Goal: Transaction & Acquisition: Download file/media

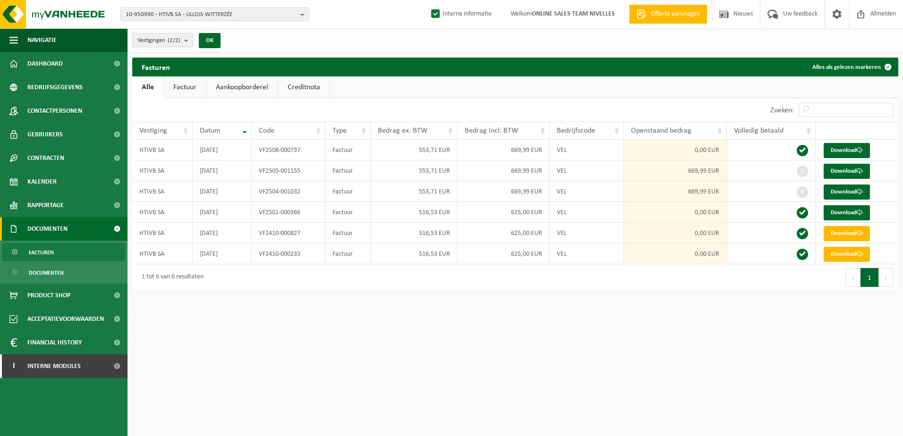
click at [555, 310] on html "10-950990 - HTIVB SA - LILLOIS-WITTERZÉE 10-950990 - HTIVB SA - LILLOIS-WITTERZ…" at bounding box center [451, 218] width 903 height 436
click at [304, 13] on b "button" at bounding box center [304, 14] width 8 height 13
type input "10-989272"
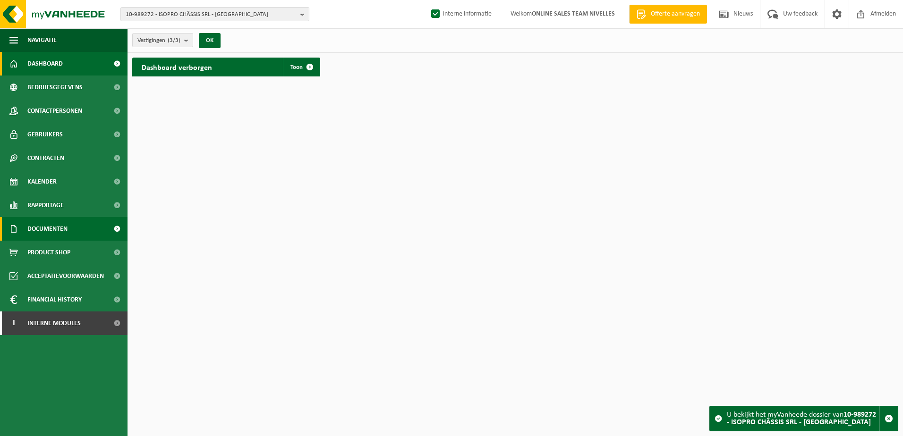
click at [38, 232] on span "Documenten" at bounding box center [47, 229] width 40 height 24
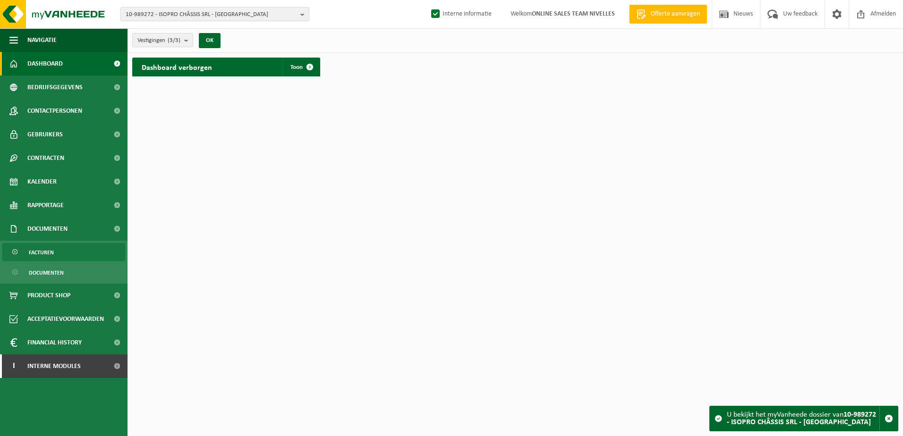
click at [39, 248] on span "Facturen" at bounding box center [41, 253] width 25 height 18
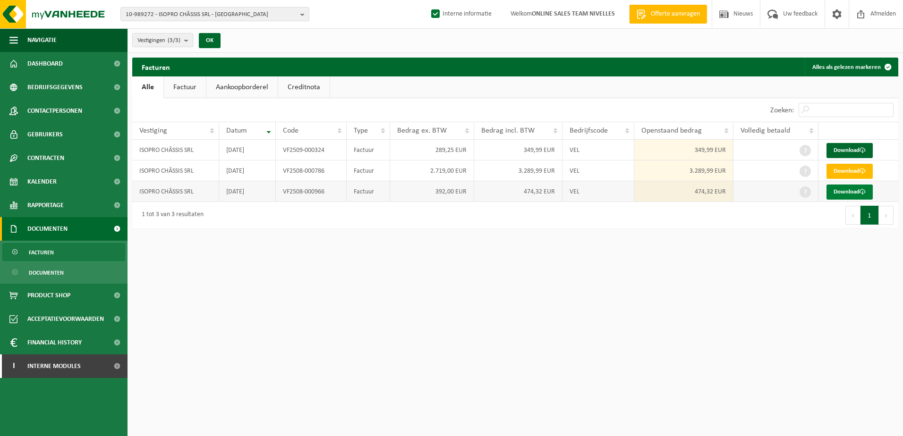
click at [860, 195] on link "Download" at bounding box center [849, 192] width 46 height 15
click at [858, 167] on link "Download" at bounding box center [849, 171] width 46 height 15
click at [859, 151] on link "Download" at bounding box center [849, 150] width 46 height 15
click at [628, 261] on html "10-989272 - ISOPRO CHÂSSIS SRL - MONT-SUR-MARCHIENNE 10-989272 - ISOPRO CHÂSSIS…" at bounding box center [451, 218] width 903 height 436
click at [303, 14] on b "button" at bounding box center [304, 14] width 8 height 13
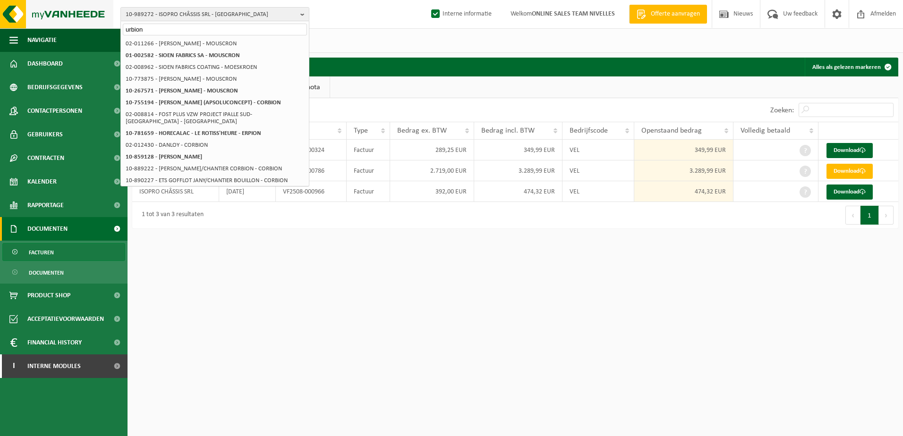
drag, startPoint x: 107, startPoint y: 27, endPoint x: 74, endPoint y: 25, distance: 33.2
click at [74, 25] on div "10-989272 - ISOPRO CHÂSSIS SRL - MONT-SUR-MARCHIENNE urbion 10-989272 - ISOPRO …" at bounding box center [451, 14] width 903 height 29
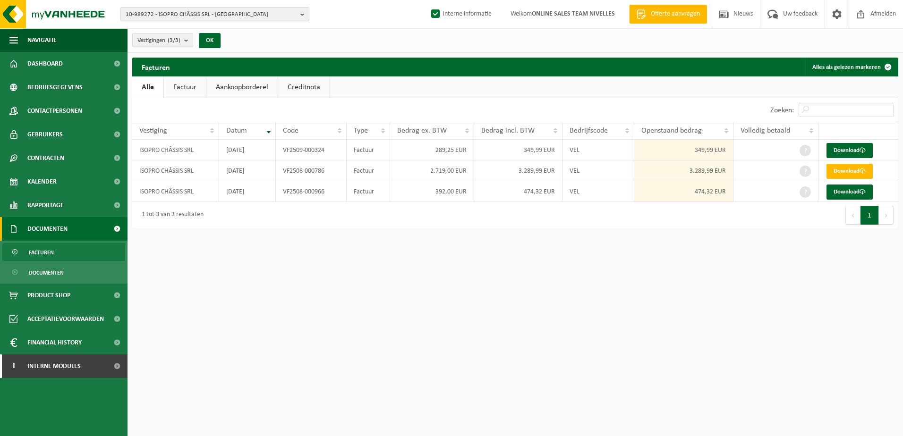
click at [303, 13] on b "button" at bounding box center [304, 14] width 8 height 13
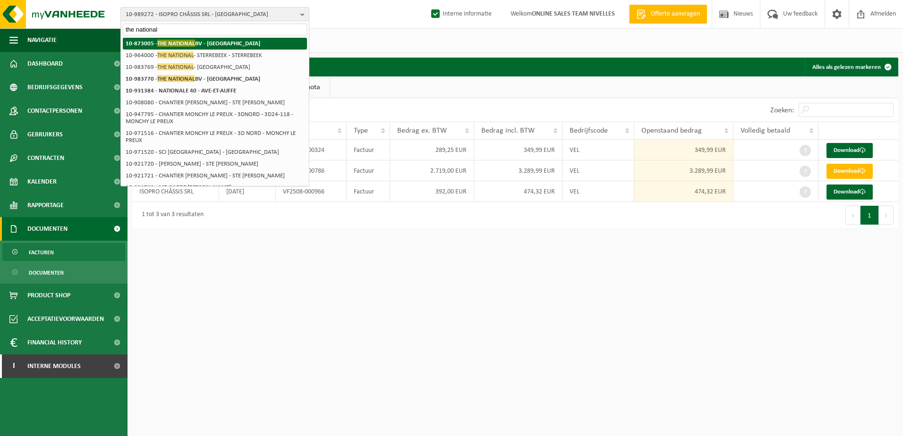
type input "the national"
click at [270, 40] on li "10-873005 - THE NATIONAL BV - SINT-LAMBRECHTS-WOLUWE" at bounding box center [215, 44] width 184 height 12
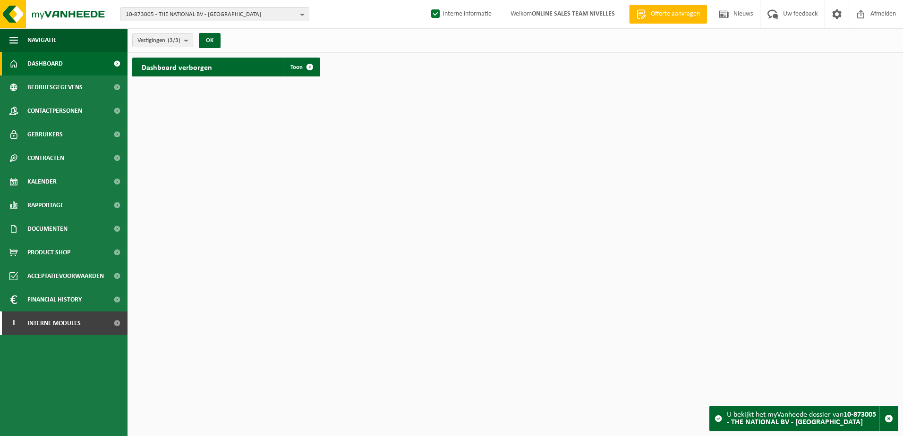
click at [395, 296] on html "10-873005 - THE NATIONAL BV - SINT-LAMBRECHTS-WOLUWE 10-873005 - THE NATIONAL B…" at bounding box center [451, 218] width 903 height 436
click at [404, 205] on html "10-873005 - THE NATIONAL BV - SINT-LAMBRECHTS-WOLUWE 10-873005 - THE NATIONAL B…" at bounding box center [451, 218] width 903 height 436
click at [67, 228] on span "Documenten" at bounding box center [47, 229] width 40 height 24
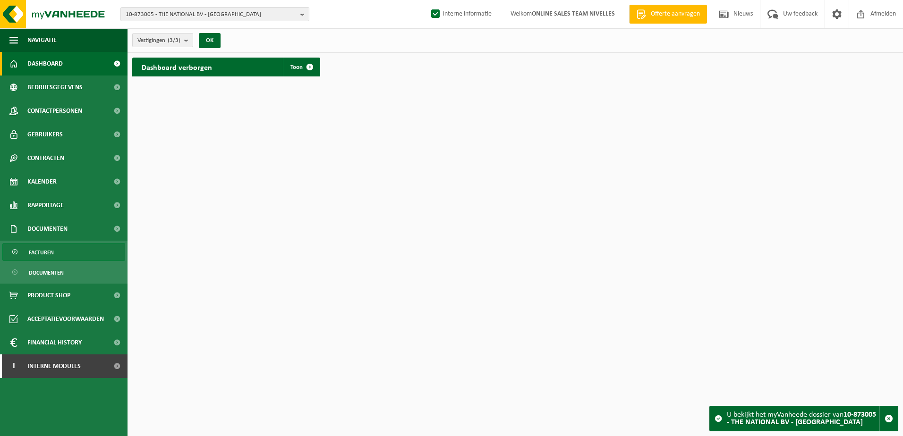
click at [68, 246] on link "Facturen" at bounding box center [63, 252] width 123 height 18
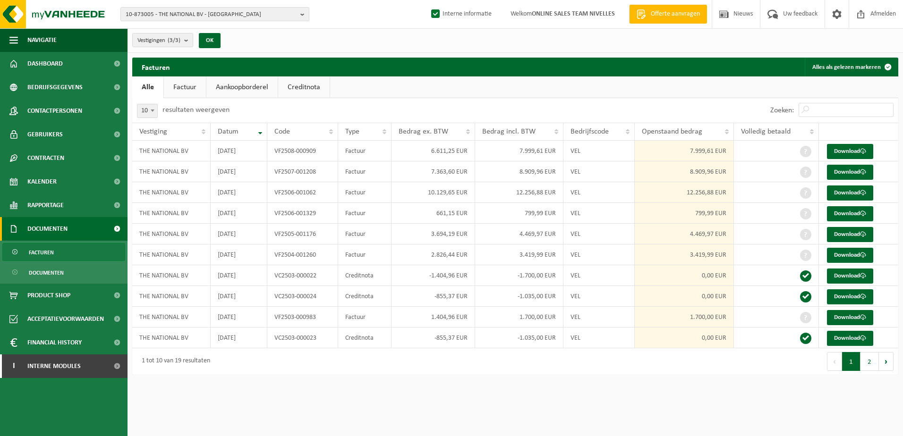
click at [321, 408] on html "10-873005 - THE NATIONAL BV - [GEOGRAPHIC_DATA]-[GEOGRAPHIC_DATA] 10-873005 - T…" at bounding box center [451, 218] width 903 height 436
click at [254, 404] on html "10-873005 - THE NATIONAL BV - SINT-LAMBRECHTS-WOLUWE 10-873005 - THE NATIONAL B…" at bounding box center [451, 218] width 903 height 436
click at [301, 13] on b "button" at bounding box center [304, 14] width 8 height 13
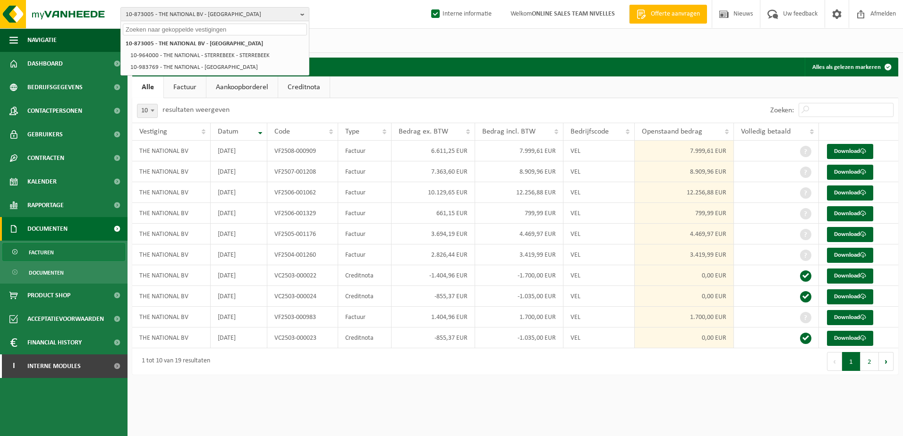
click at [252, 31] on input "text" at bounding box center [215, 30] width 184 height 12
paste input "10-944036"
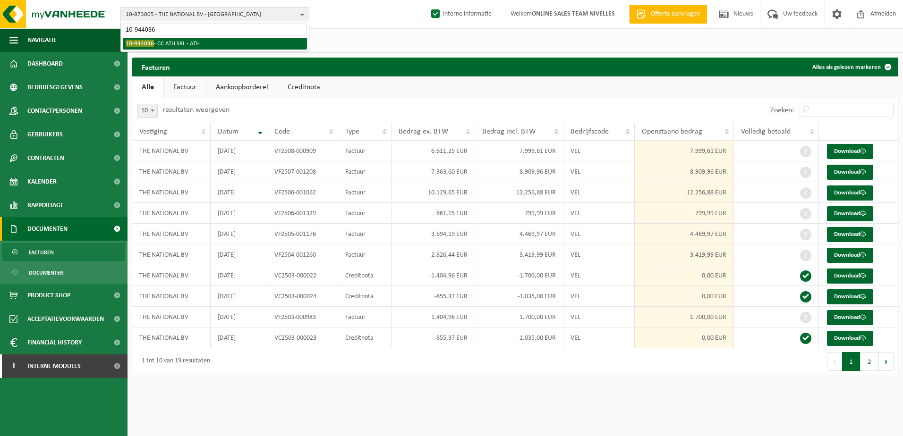
type input "10-944036"
click at [188, 42] on li "10-944036 - CC ATH SRL - ATH" at bounding box center [215, 44] width 184 height 12
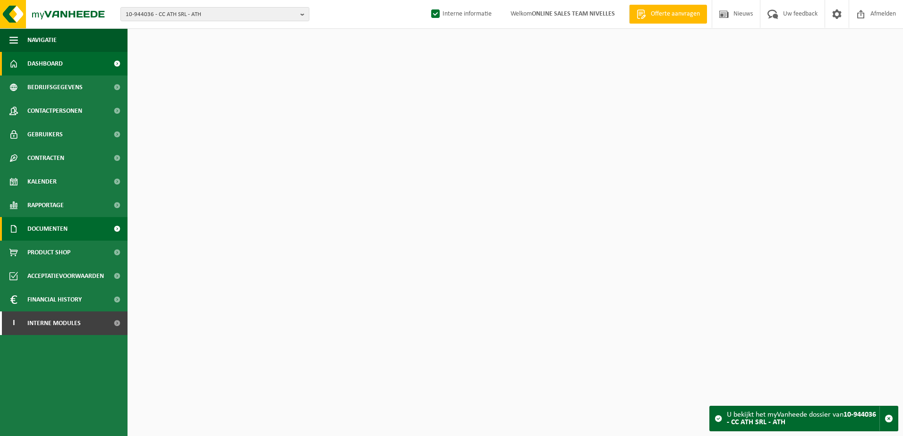
click at [85, 230] on link "Documenten" at bounding box center [63, 229] width 127 height 24
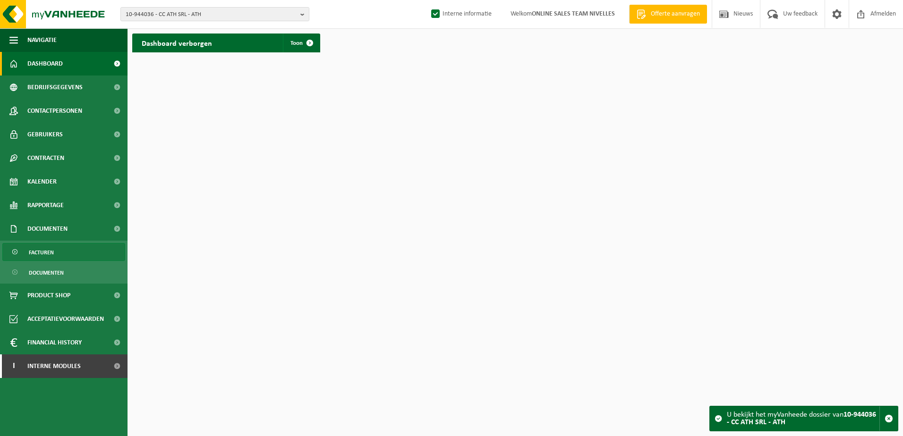
click at [97, 260] on link "Facturen" at bounding box center [63, 252] width 123 height 18
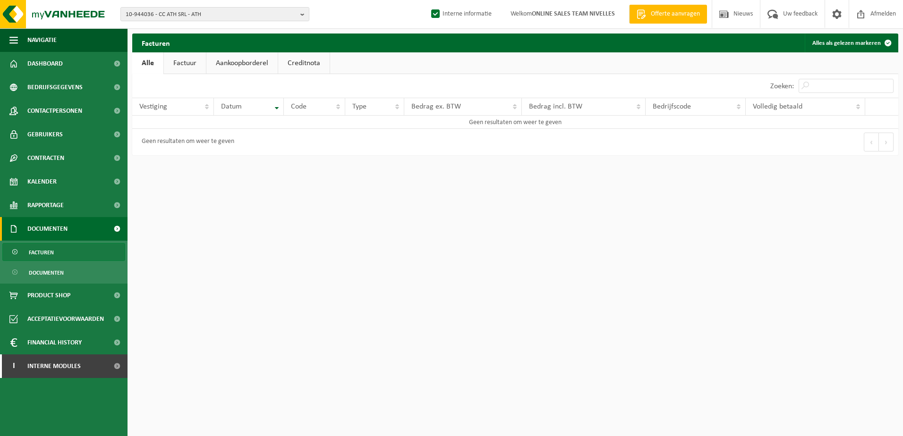
click at [425, 332] on html "10-944036 - CC ATH SRL - ATH 10-944272 - CASH CONVERTER SRL ATH - ATH 10-944036…" at bounding box center [451, 218] width 903 height 436
click at [302, 13] on b "button" at bounding box center [304, 14] width 8 height 13
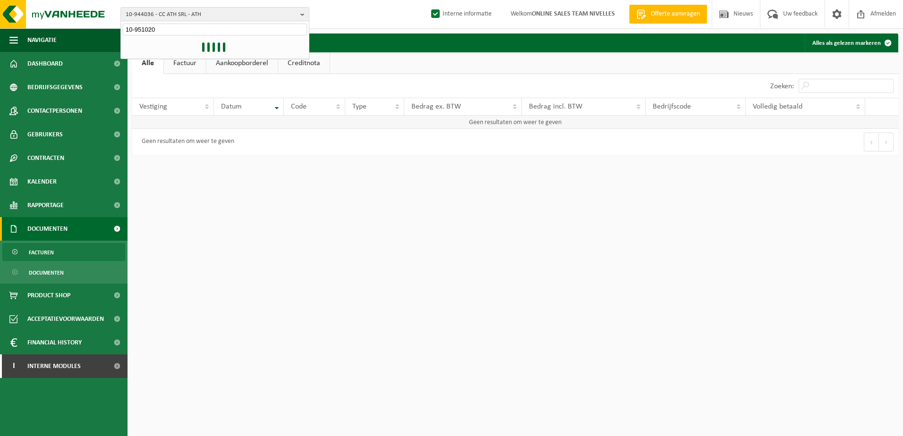
type input "10-951020"
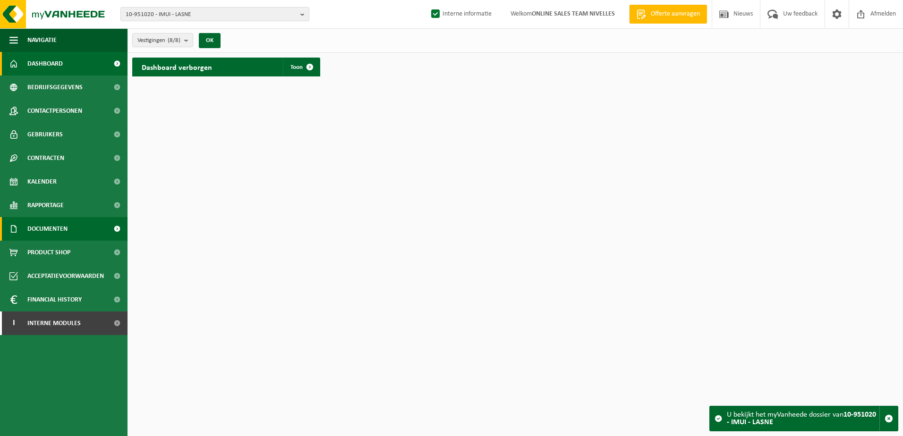
click at [83, 230] on link "Documenten" at bounding box center [63, 229] width 127 height 24
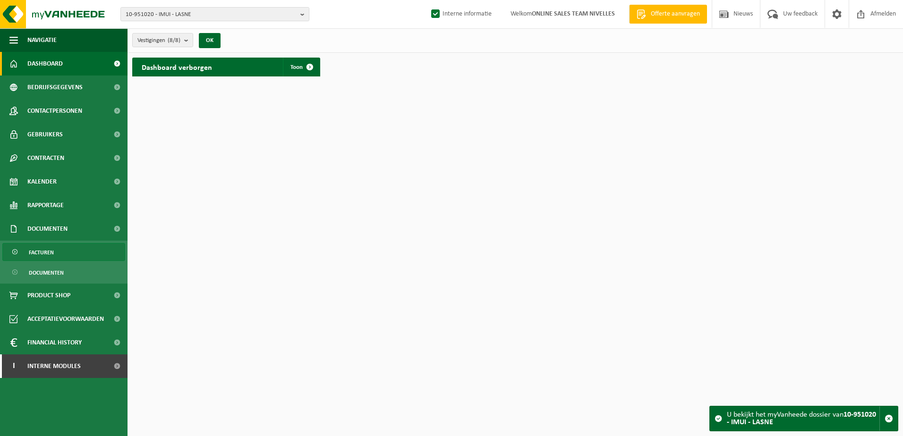
click at [77, 248] on link "Facturen" at bounding box center [63, 252] width 123 height 18
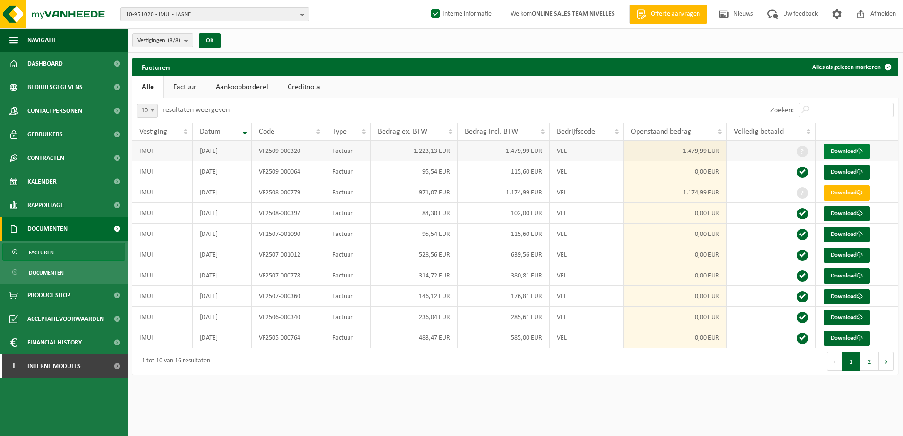
click at [837, 150] on link "Download" at bounding box center [846, 151] width 46 height 15
click at [72, 115] on span "Contactpersonen" at bounding box center [54, 111] width 55 height 24
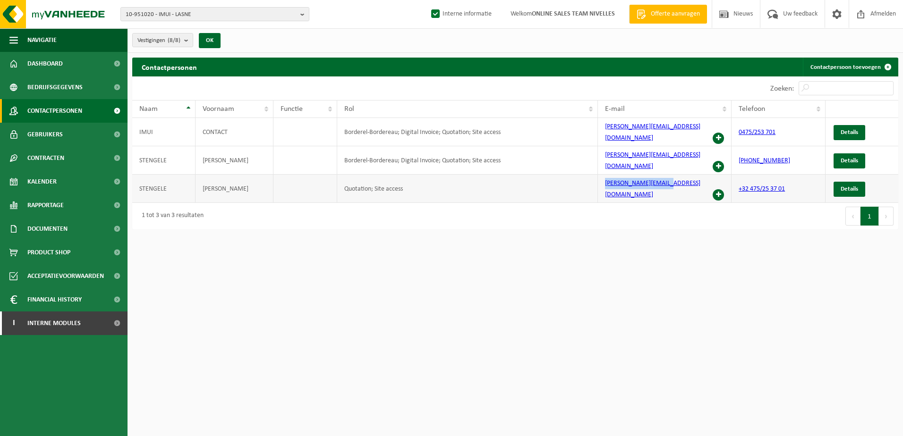
drag, startPoint x: 671, startPoint y: 169, endPoint x: 606, endPoint y: 170, distance: 64.7
click at [606, 175] on td "[PERSON_NAME][EMAIL_ADDRESS][DOMAIN_NAME]" at bounding box center [665, 189] width 134 height 28
copy link "[PERSON_NAME][EMAIL_ADDRESS][DOMAIN_NAME]"
click at [75, 234] on link "Documenten" at bounding box center [63, 229] width 127 height 24
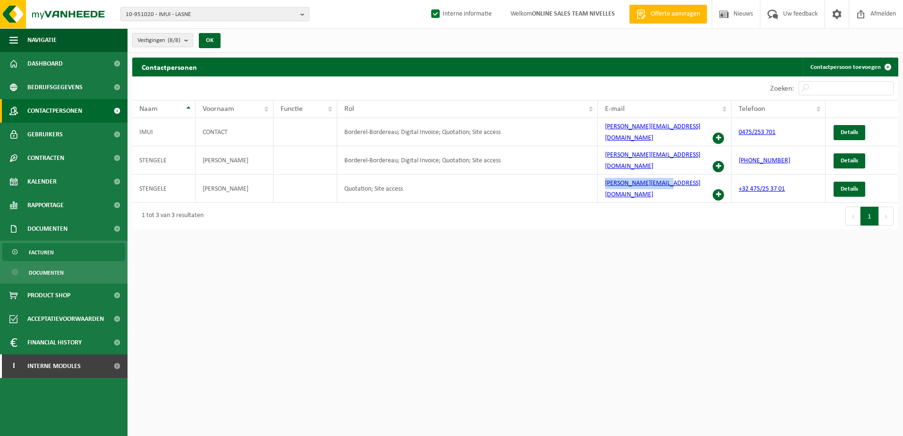
click at [73, 257] on link "Facturen" at bounding box center [63, 252] width 123 height 18
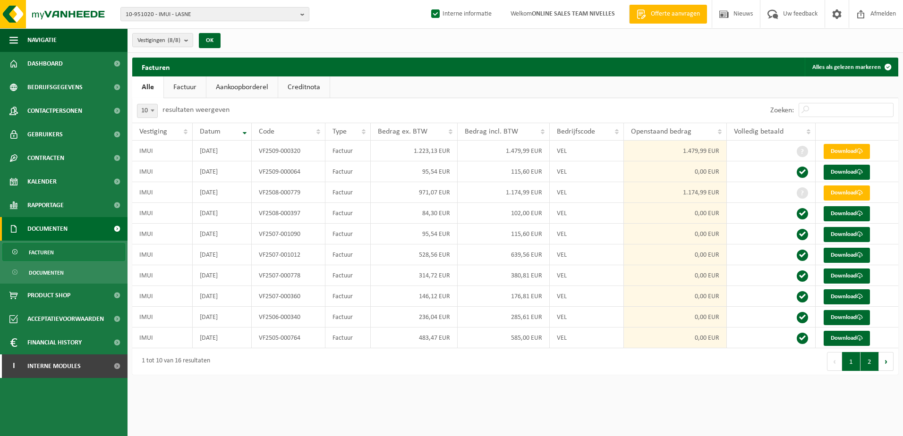
click at [872, 368] on button "2" at bounding box center [869, 361] width 18 height 19
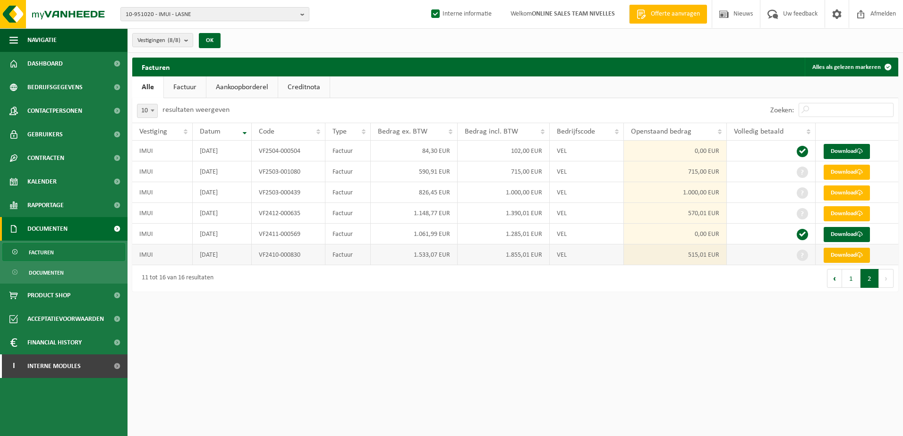
click at [859, 248] on link "Download" at bounding box center [846, 255] width 46 height 15
click at [853, 209] on link "Download" at bounding box center [846, 213] width 46 height 15
click at [854, 190] on link "Download" at bounding box center [846, 193] width 46 height 15
click at [860, 174] on span at bounding box center [859, 172] width 6 height 6
click at [851, 280] on button "1" at bounding box center [851, 278] width 18 height 19
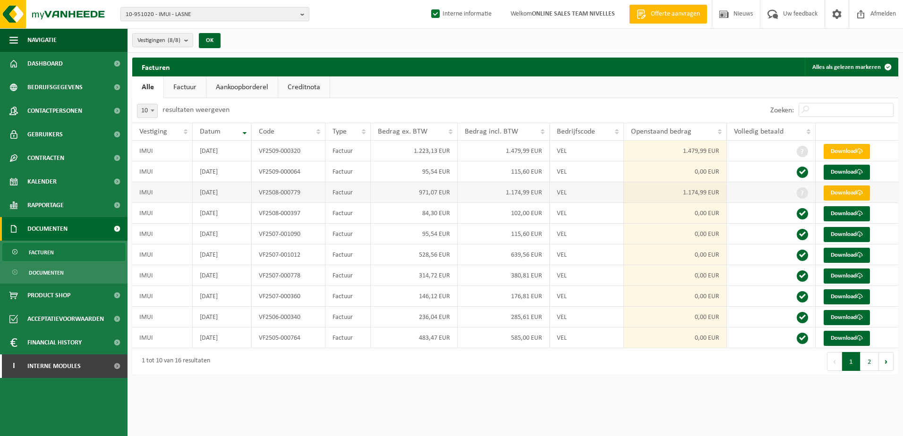
click at [848, 186] on link "Download" at bounding box center [846, 193] width 46 height 15
click at [859, 152] on span at bounding box center [859, 151] width 6 height 6
click at [719, 397] on html "10-951020 - IMUI - LASNE 10-951020 - IMUI - LASNE 10-951019 - IMUI - LILLOIS-WI…" at bounding box center [451, 218] width 903 height 436
